Goal: Transaction & Acquisition: Book appointment/travel/reservation

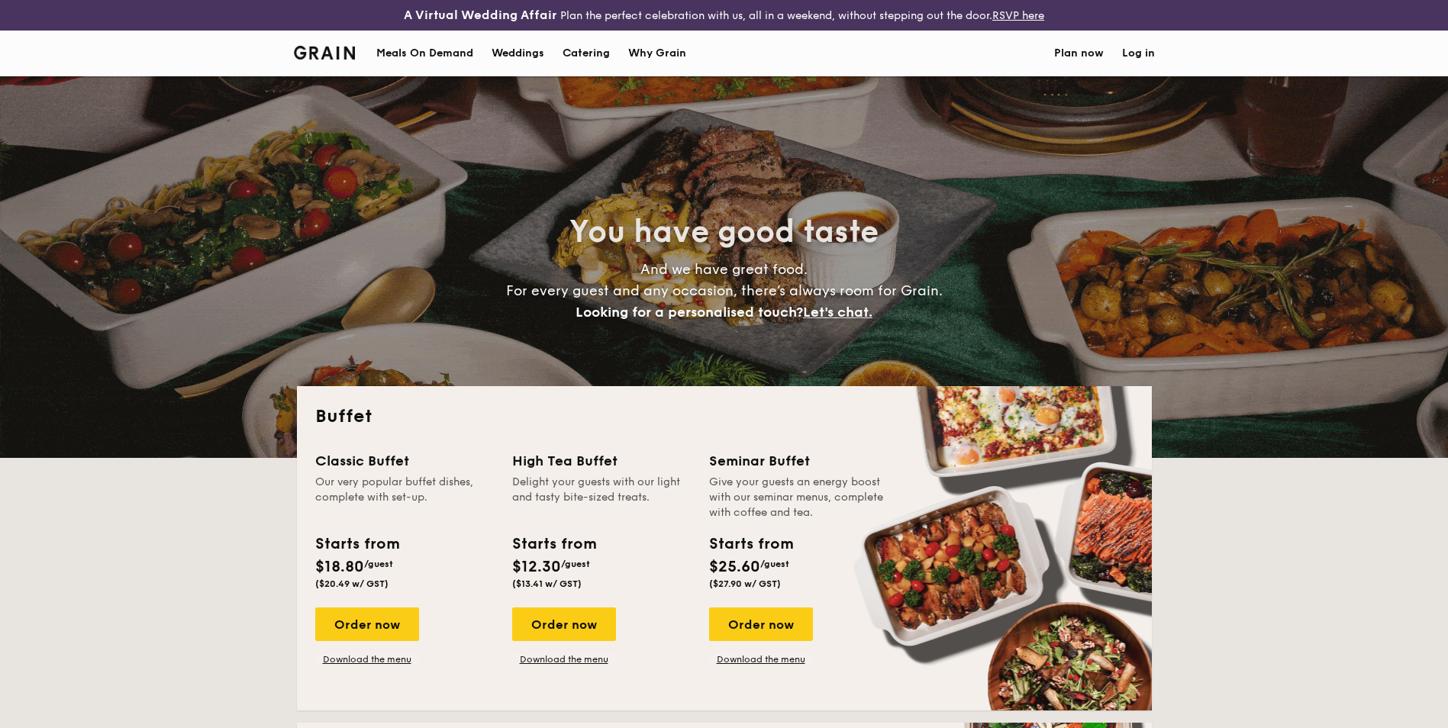
select select
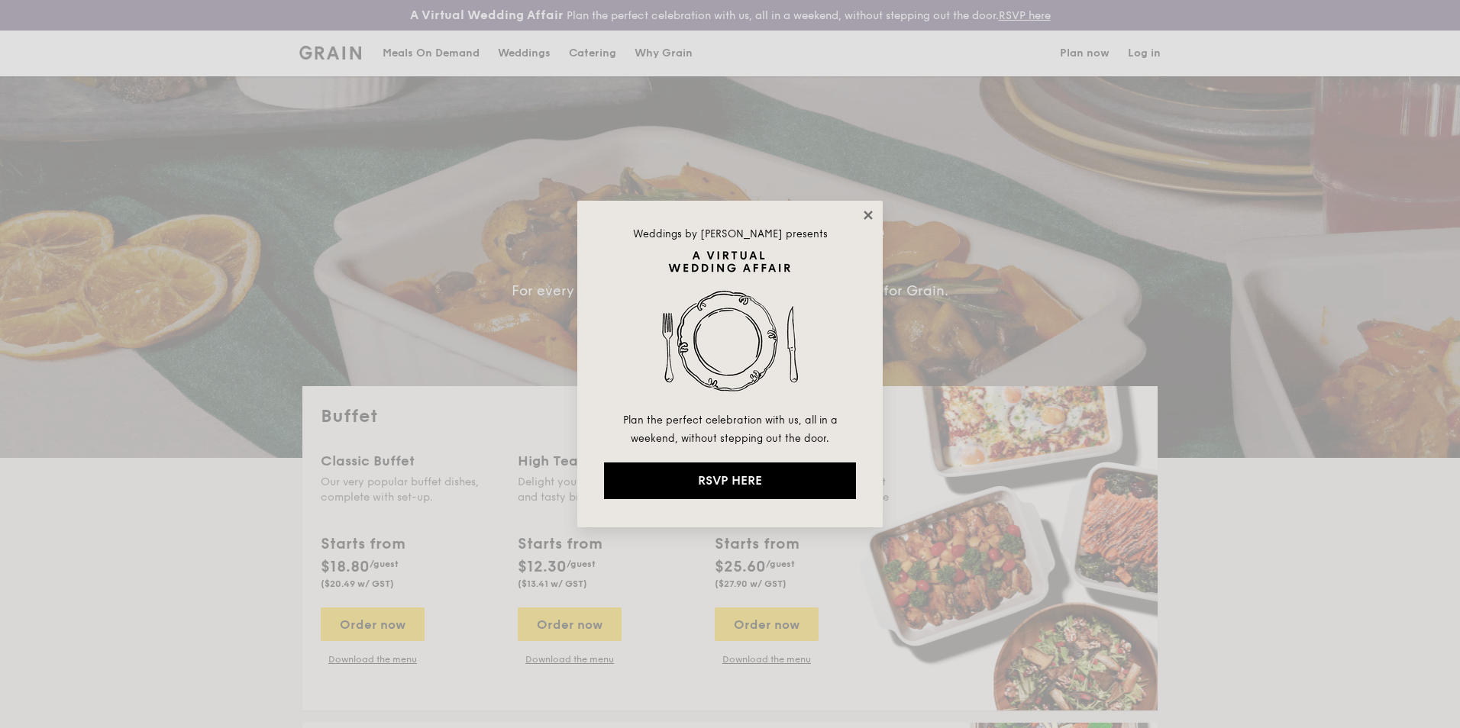
click at [871, 217] on icon at bounding box center [868, 215] width 14 height 14
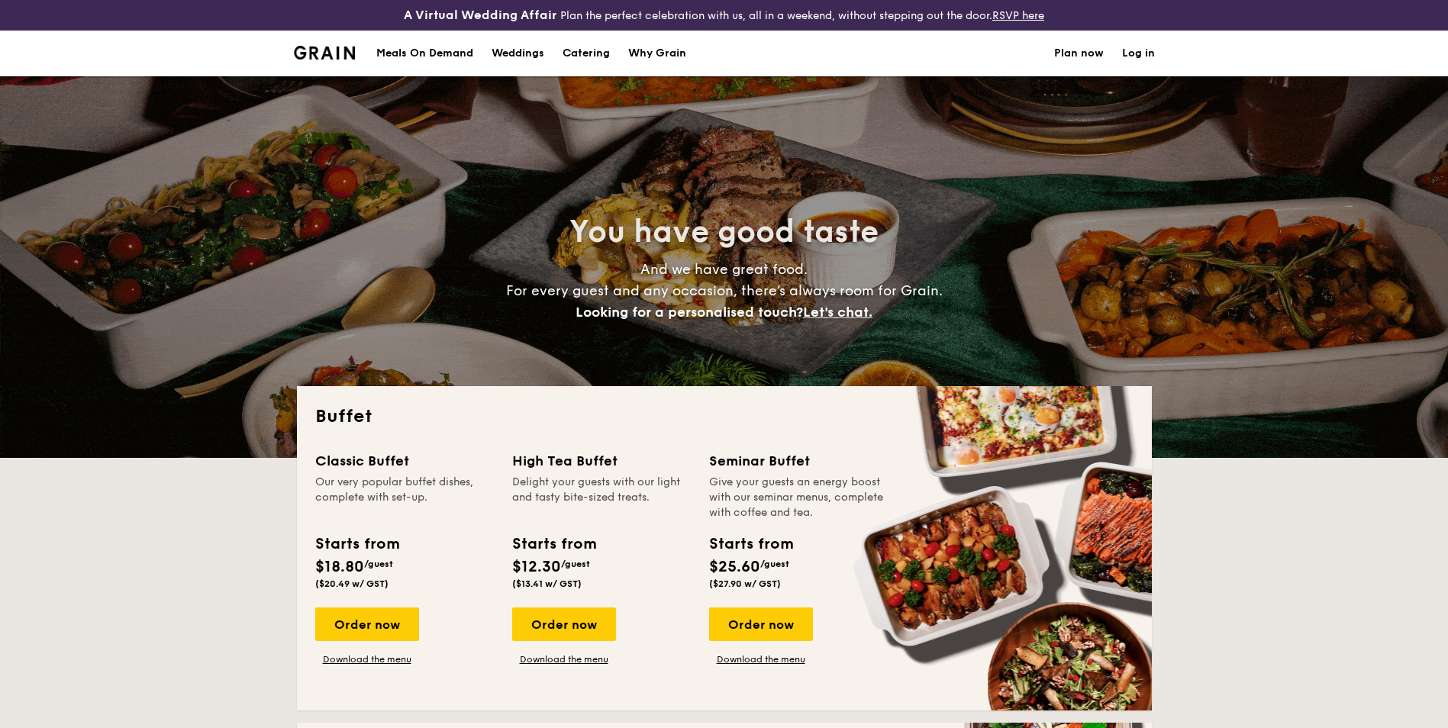
click at [610, 51] on h1 "Catering" at bounding box center [586, 54] width 47 height 46
click at [593, 50] on h1 "Catering" at bounding box center [586, 54] width 47 height 46
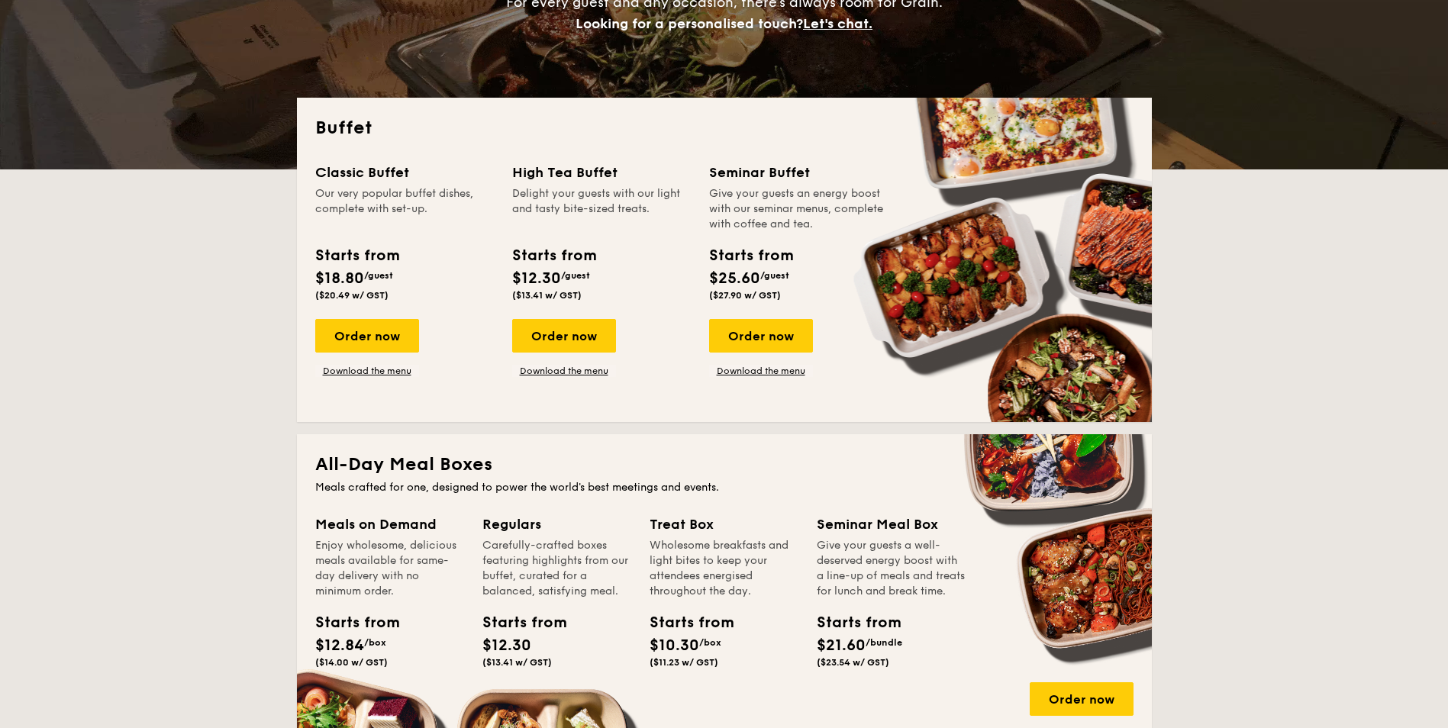
scroll to position [611, 0]
